Goal: Navigation & Orientation: Find specific page/section

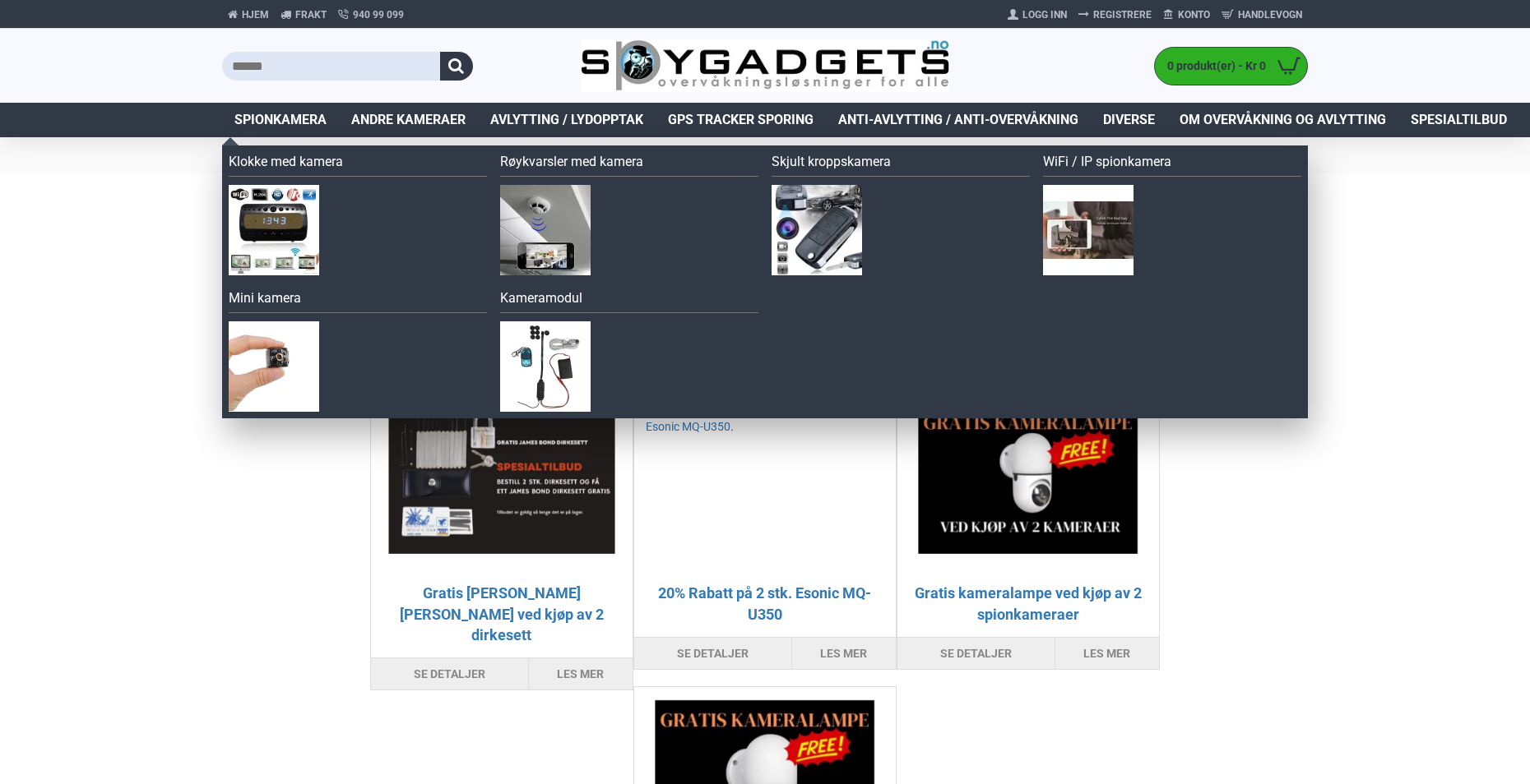
click at [307, 118] on span "Spionkamera" at bounding box center [280, 120] width 92 height 20
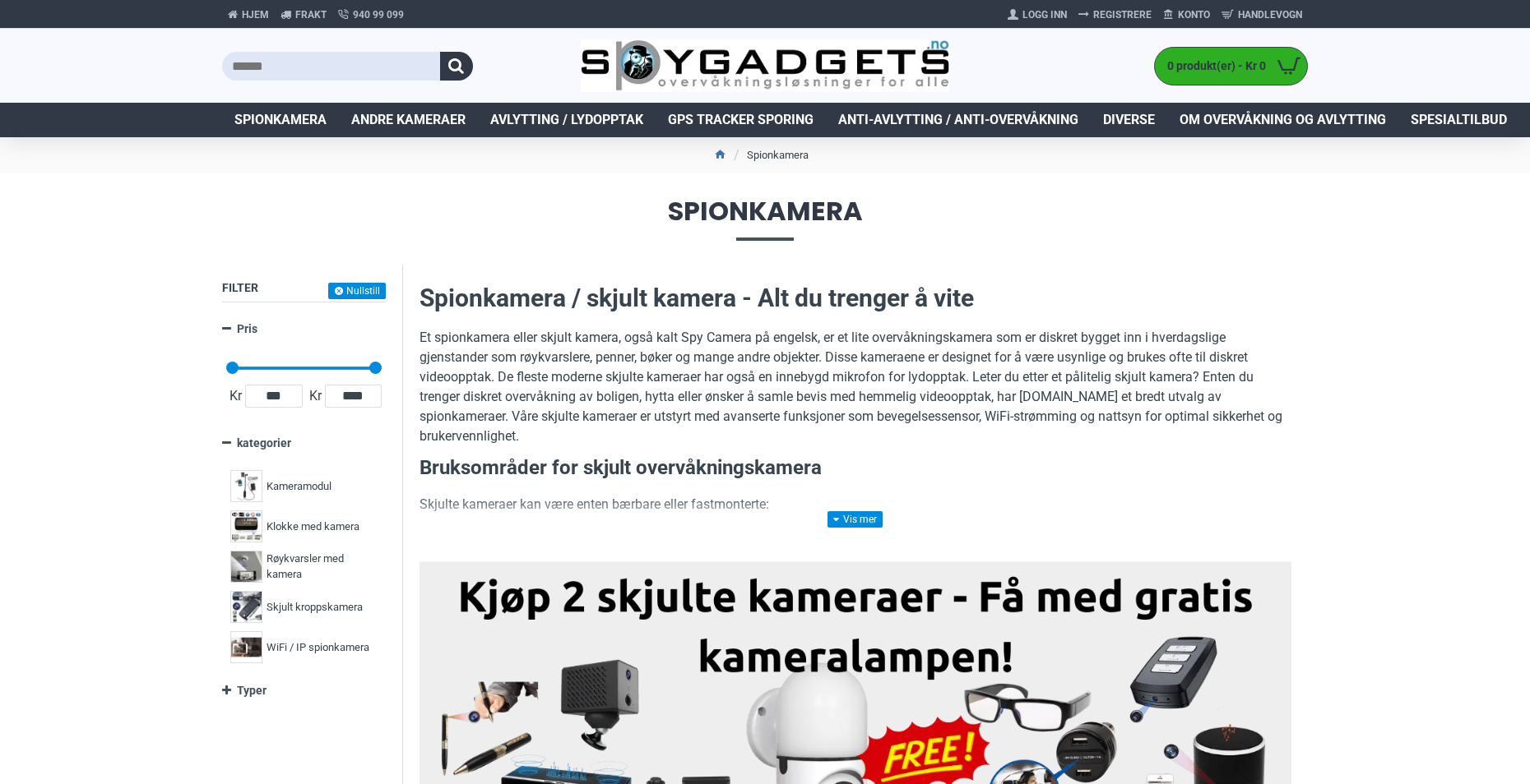
click at [307, 118] on span "Spionkamera" at bounding box center [280, 120] width 92 height 20
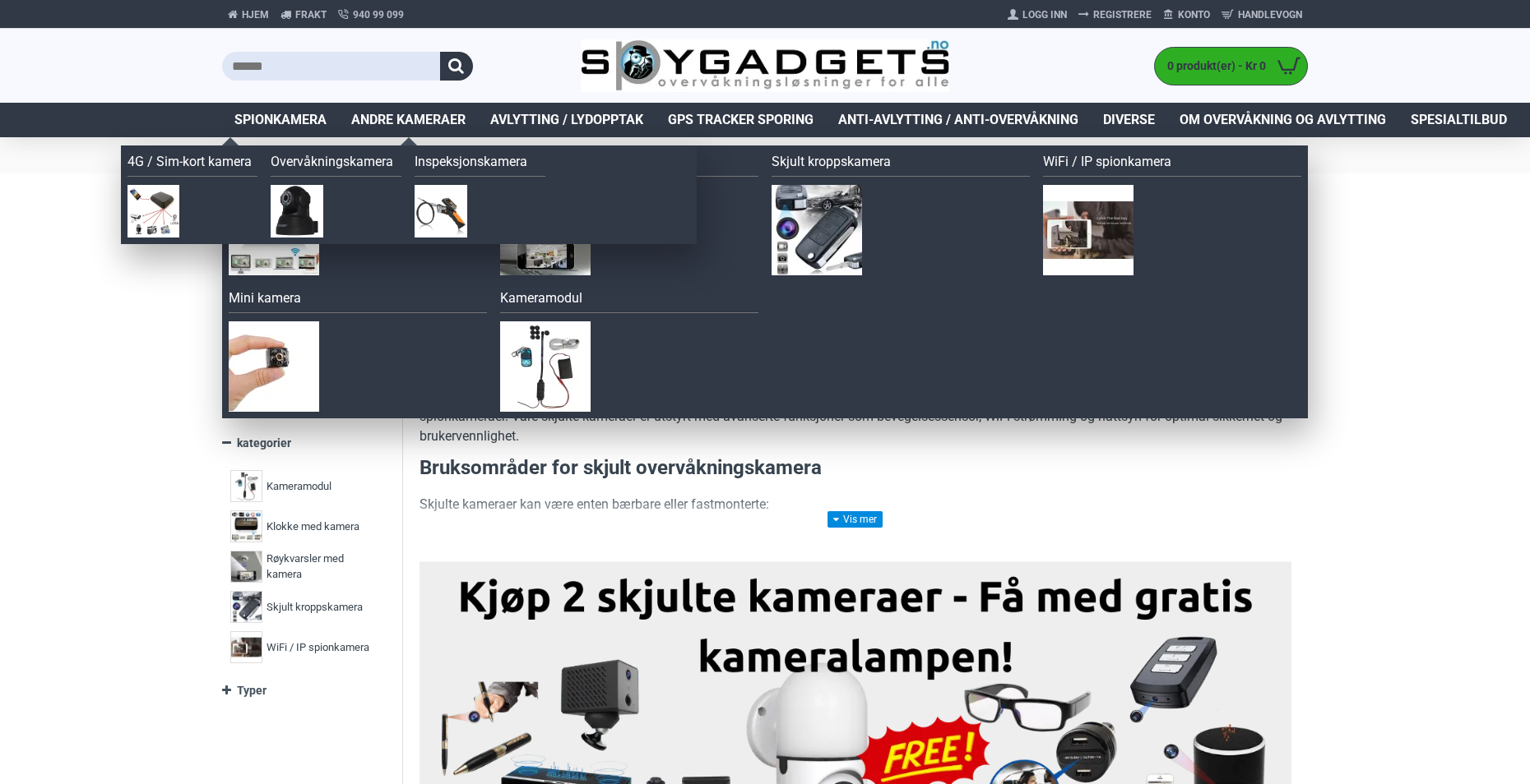
click at [401, 117] on span "Andre kameraer" at bounding box center [408, 120] width 114 height 20
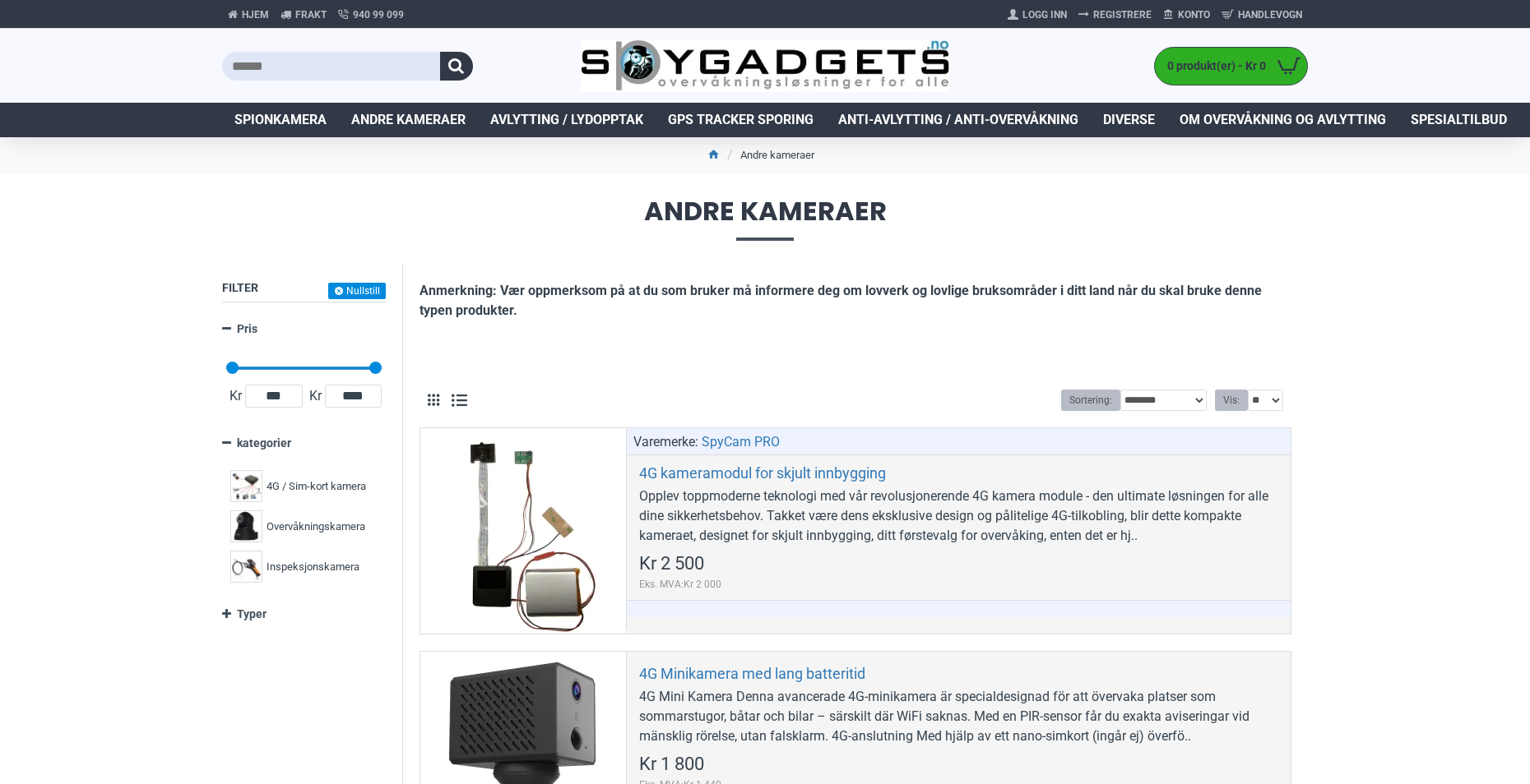
click at [401, 117] on span "Andre kameraer" at bounding box center [408, 120] width 114 height 20
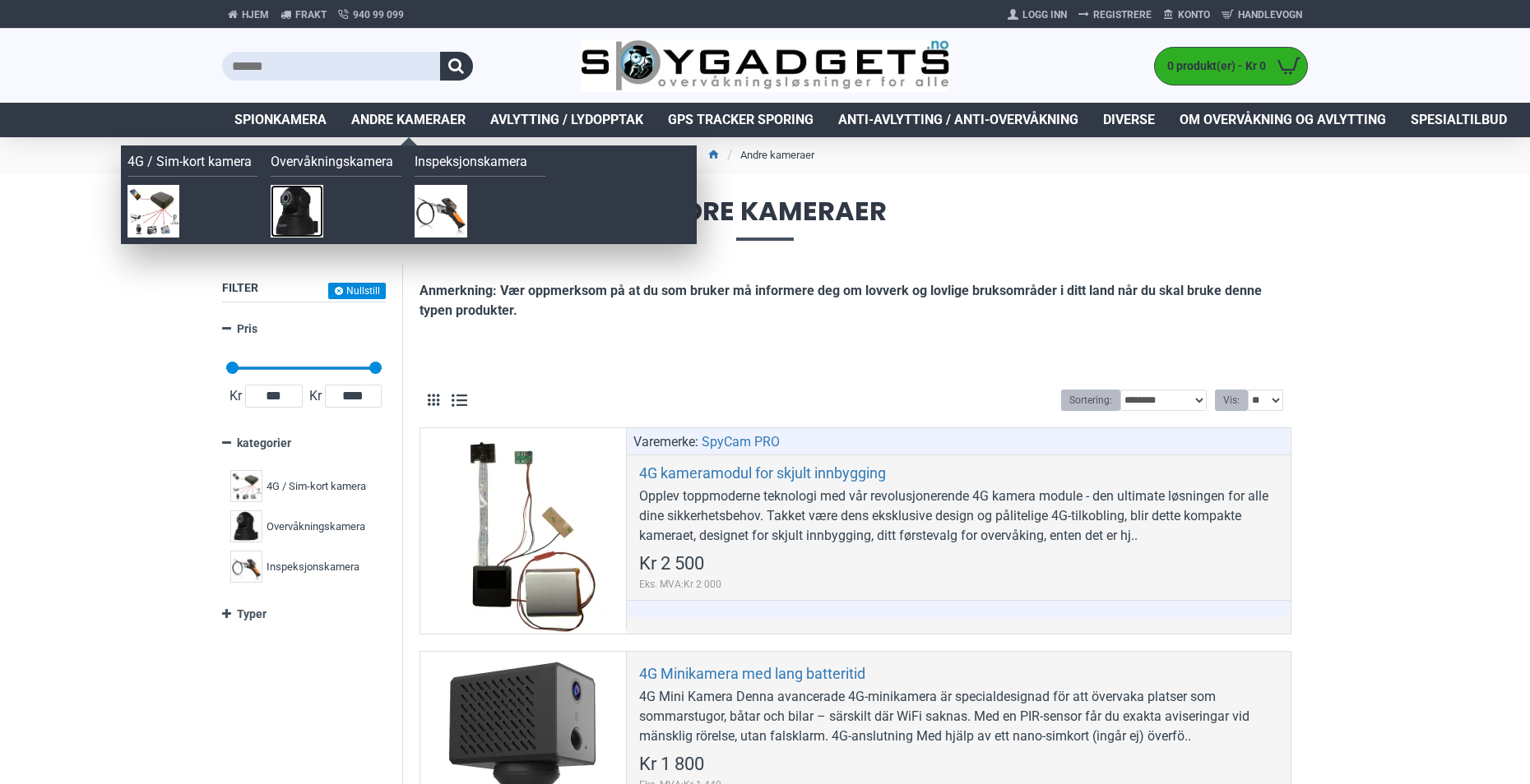
click at [304, 202] on img at bounding box center [296, 211] width 52 height 52
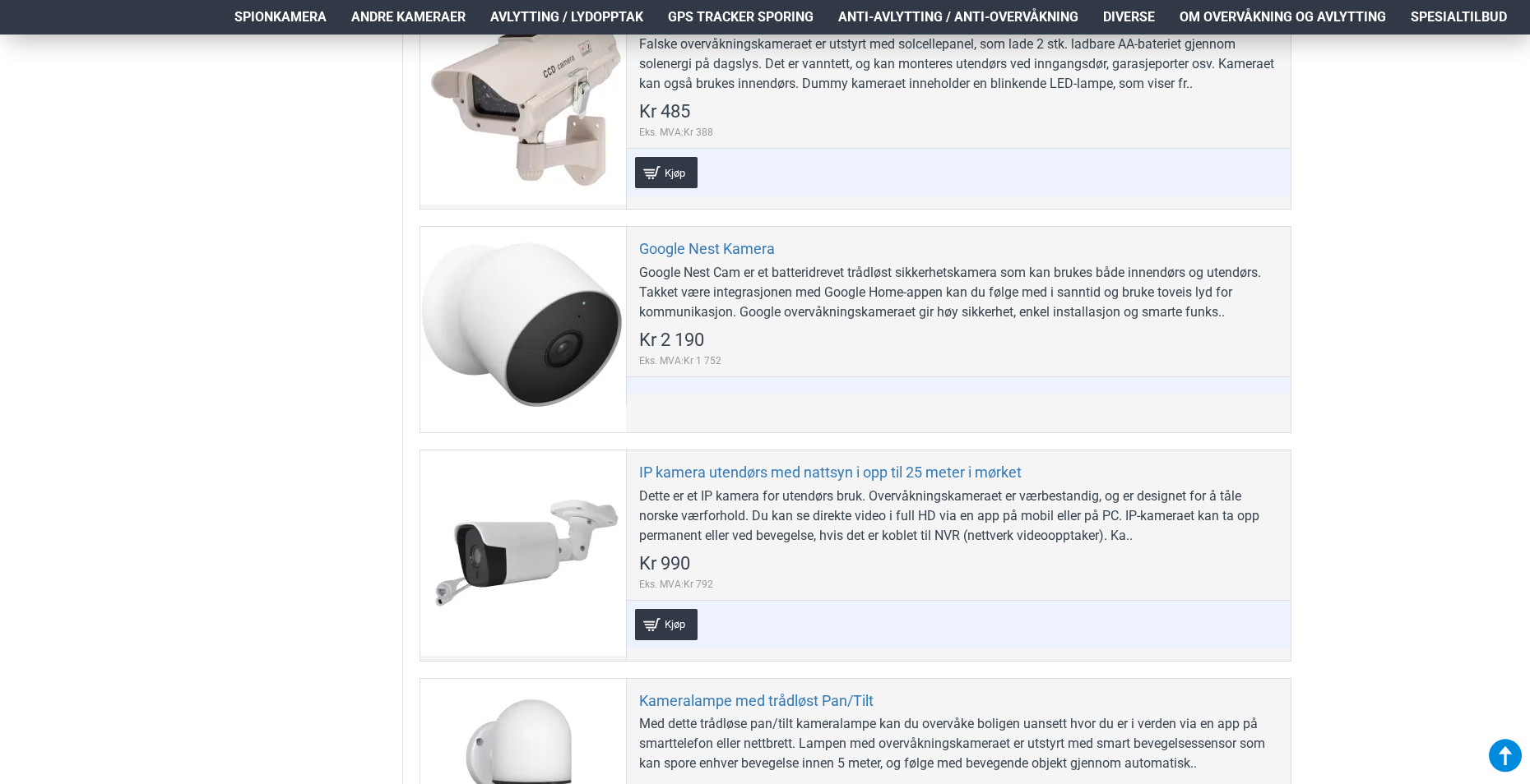
scroll to position [904, 0]
